Goal: Task Accomplishment & Management: Use online tool/utility

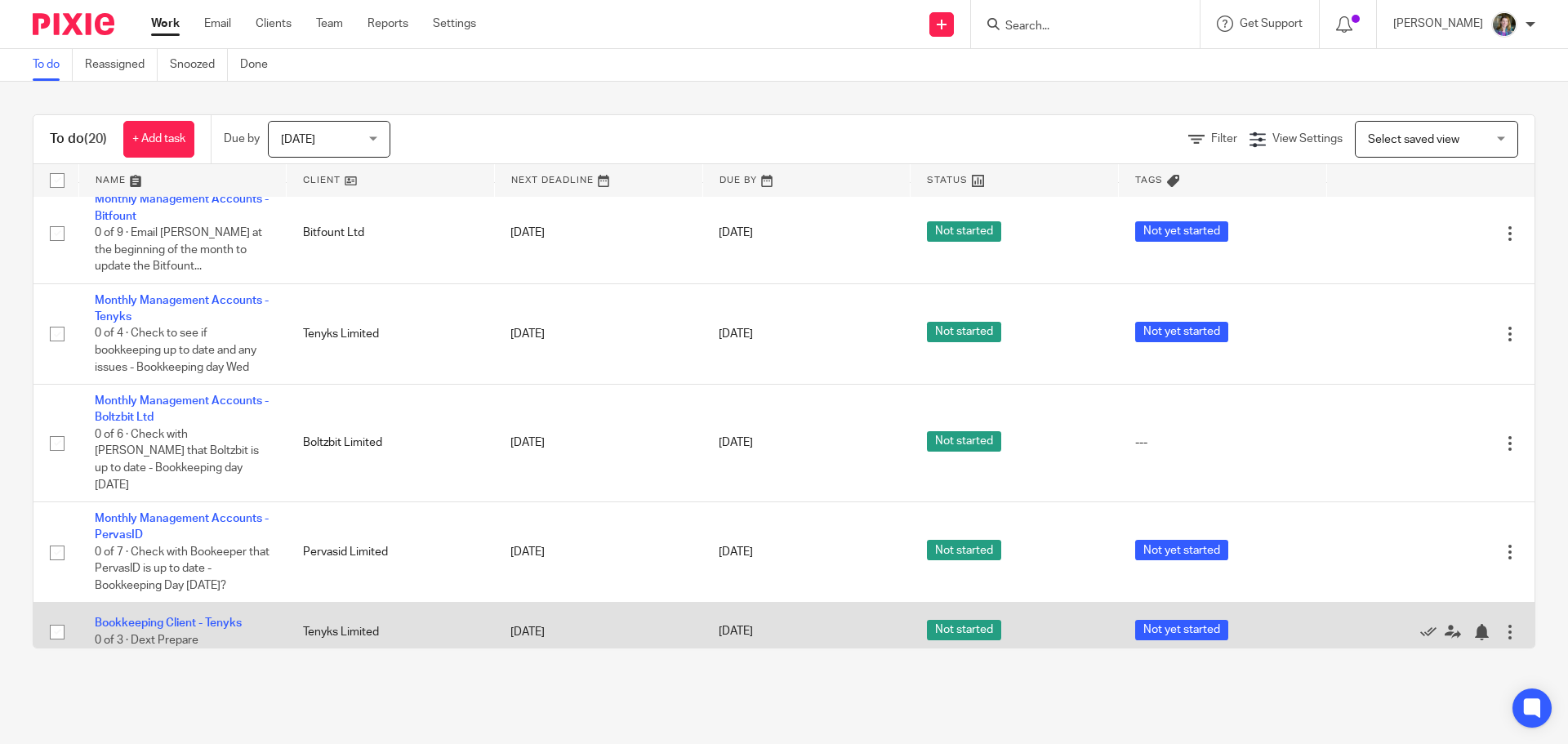
scroll to position [1370, 0]
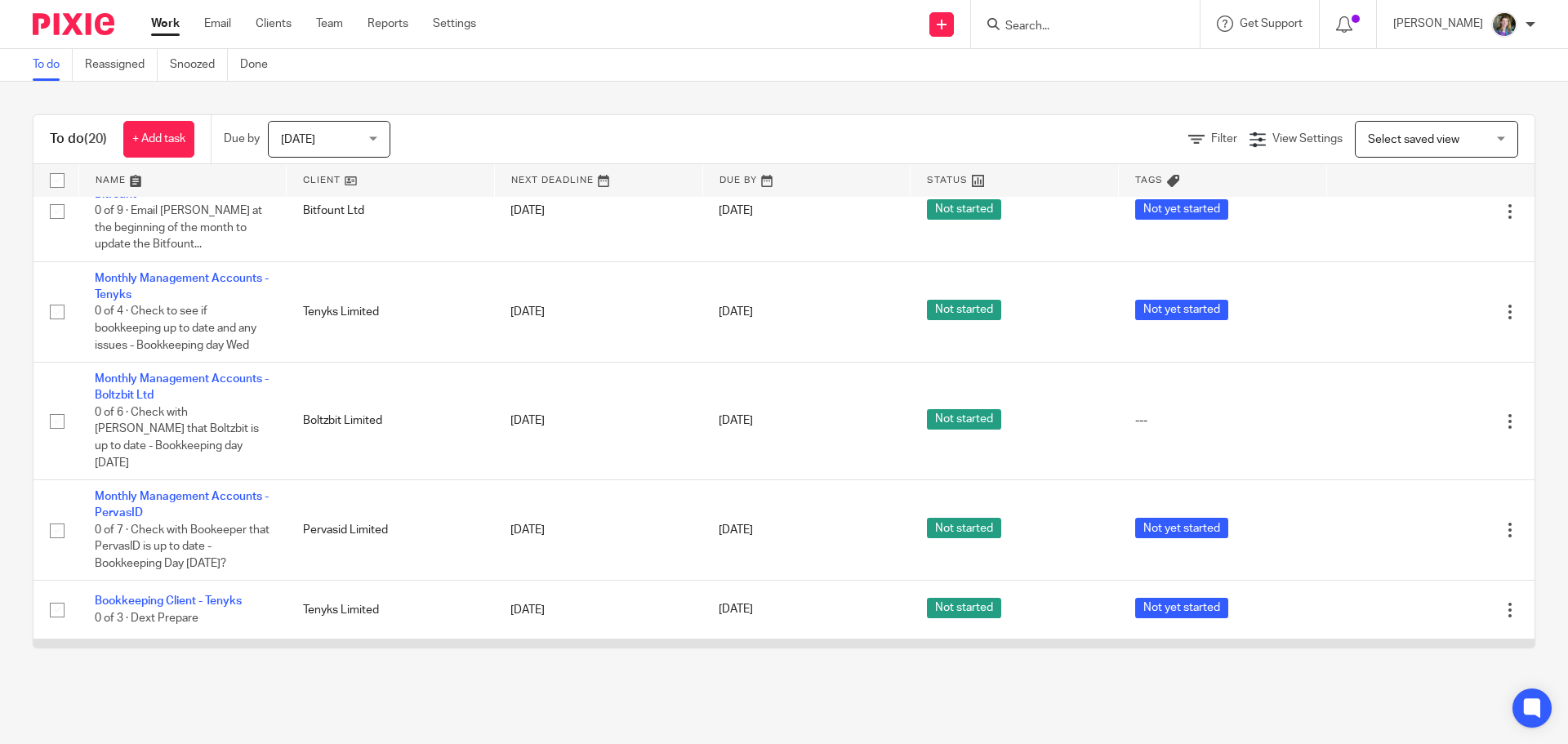
click at [223, 650] on link "Monthly Management Accounts - [PERSON_NAME]" at bounding box center [182, 664] width 174 height 28
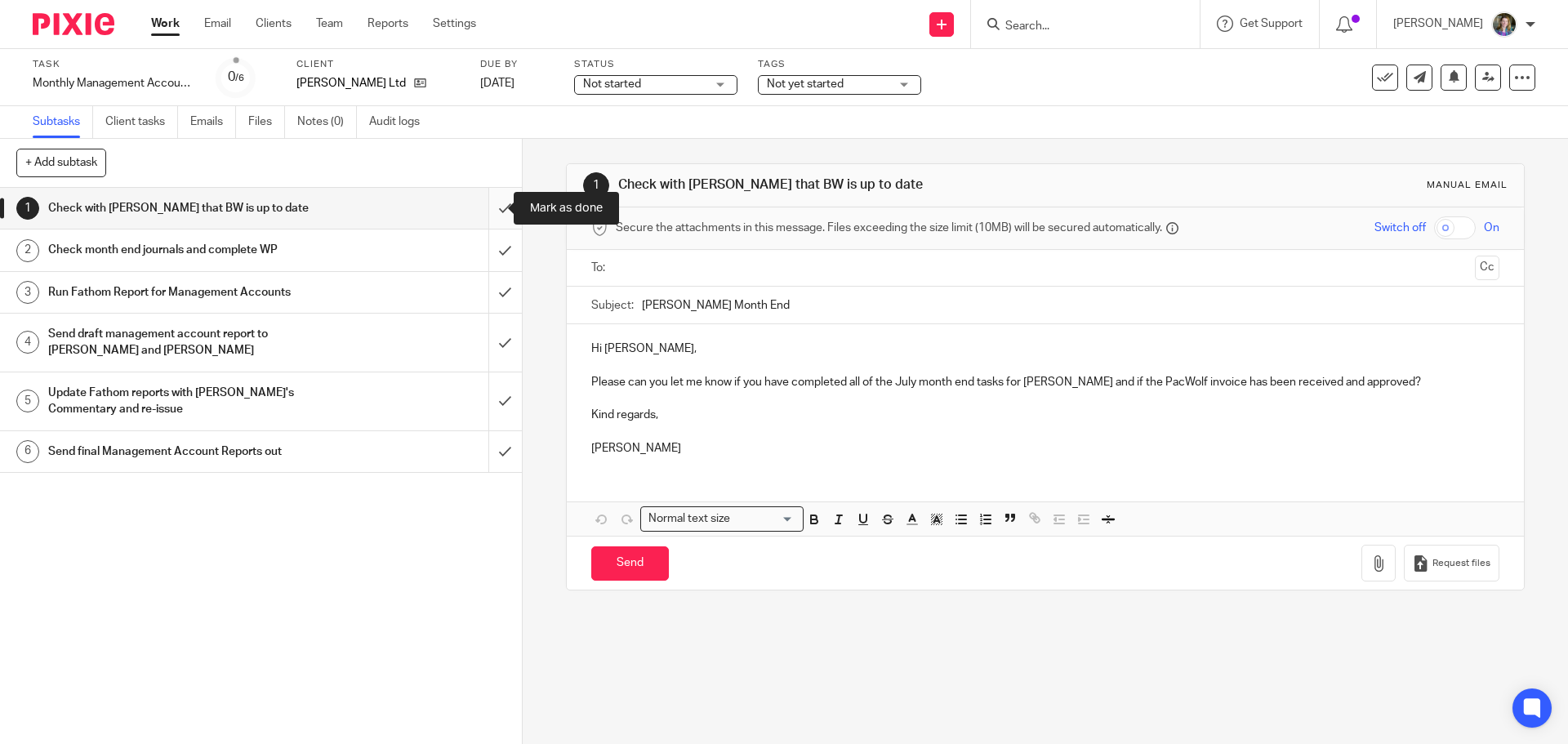
click at [490, 209] on input "submit" at bounding box center [261, 209] width 521 height 41
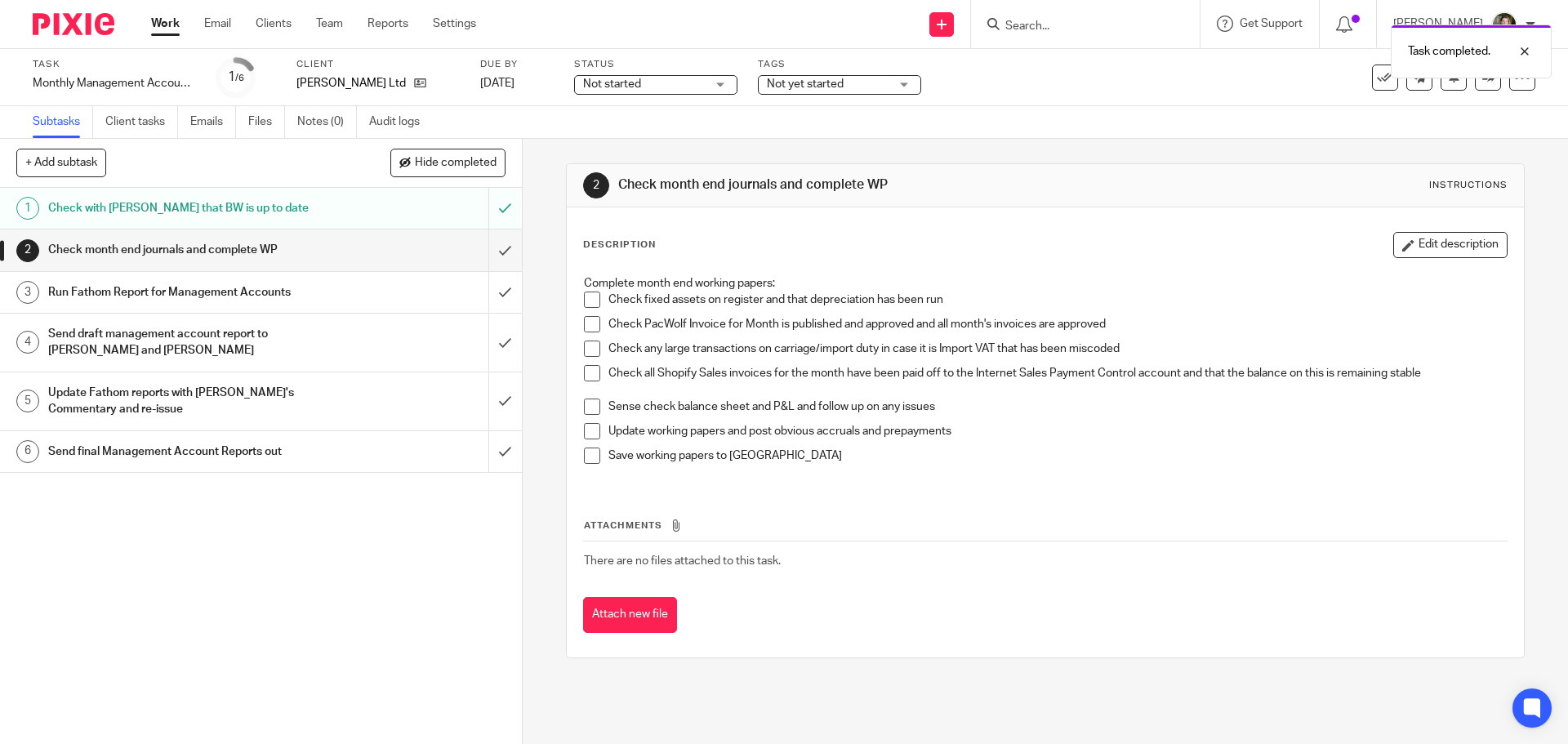
click at [589, 298] on span at bounding box center [592, 300] width 17 height 17
